Goal: Check status

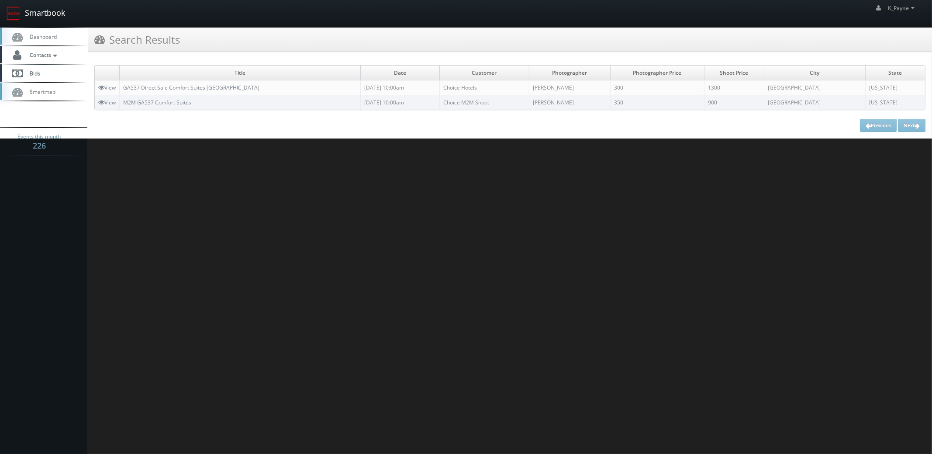
drag, startPoint x: 40, startPoint y: 10, endPoint x: 48, endPoint y: 11, distance: 8.5
click at [40, 10] on link "Smartbook" at bounding box center [36, 13] width 72 height 27
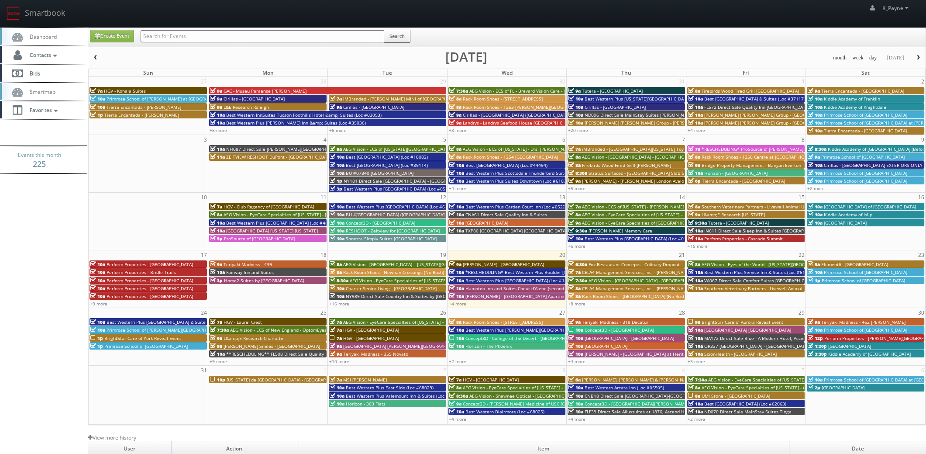
click at [154, 34] on input "text" at bounding box center [263, 36] width 244 height 12
type input "27002"
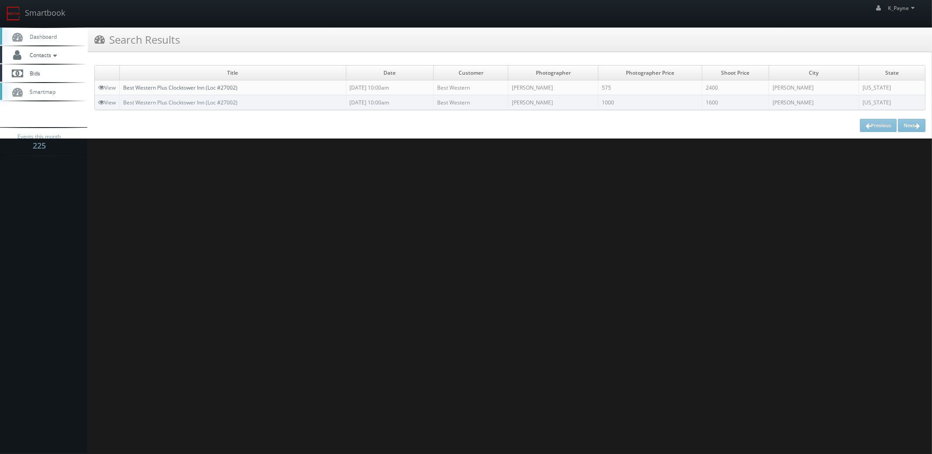
click at [230, 90] on link "Best Western Plus Clocktower Inn (Loc #27002)" at bounding box center [180, 87] width 114 height 7
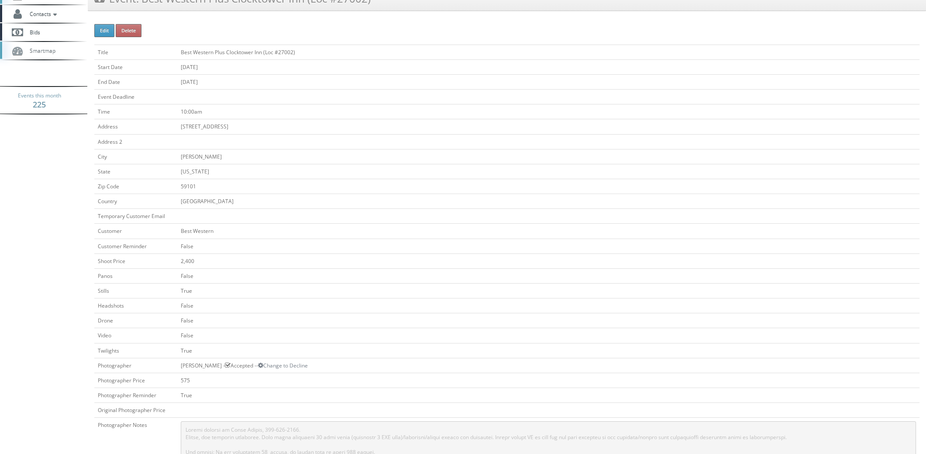
scroll to position [43, 0]
